Goal: Entertainment & Leisure: Consume media (video, audio)

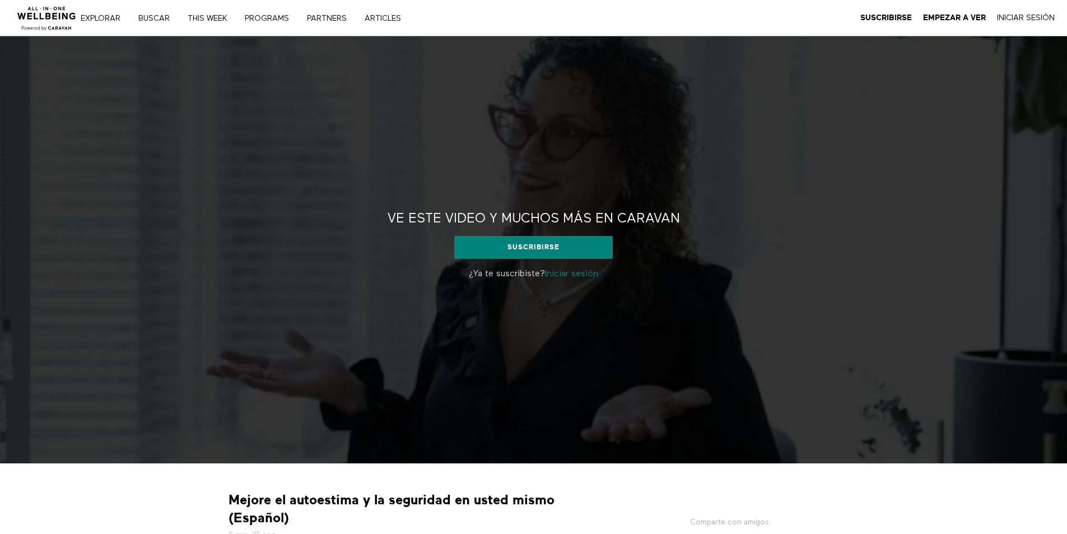
click at [750, 186] on div "Ve este video y muchos más en CARAVAN Ve este video y muchos más en CARAVAN Sus…" at bounding box center [533, 249] width 1067 height 427
click at [401, 163] on div "Ve este video y muchos más en CARAVAN Ve este video y muchos más en CARAVAN Sus…" at bounding box center [533, 249] width 1067 height 427
